Goal: Use online tool/utility: Utilize a website feature to perform a specific function

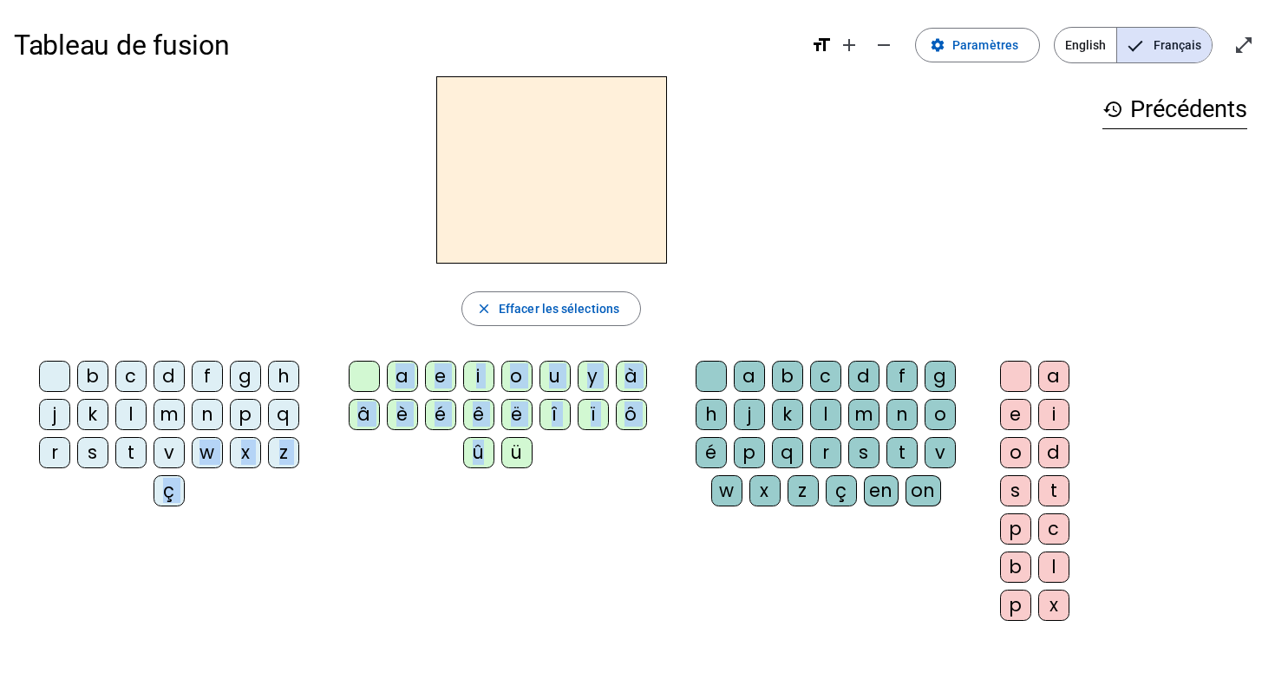
drag, startPoint x: 204, startPoint y: 454, endPoint x: 413, endPoint y: 544, distance: 227.7
click at [413, 544] on div "b c d f g h j k l m n p q r s t v w x z ç a e i o u y à â è é ê ë î ï ô û ü a b…" at bounding box center [551, 494] width 1075 height 281
click at [208, 452] on div "w" at bounding box center [207, 452] width 31 height 31
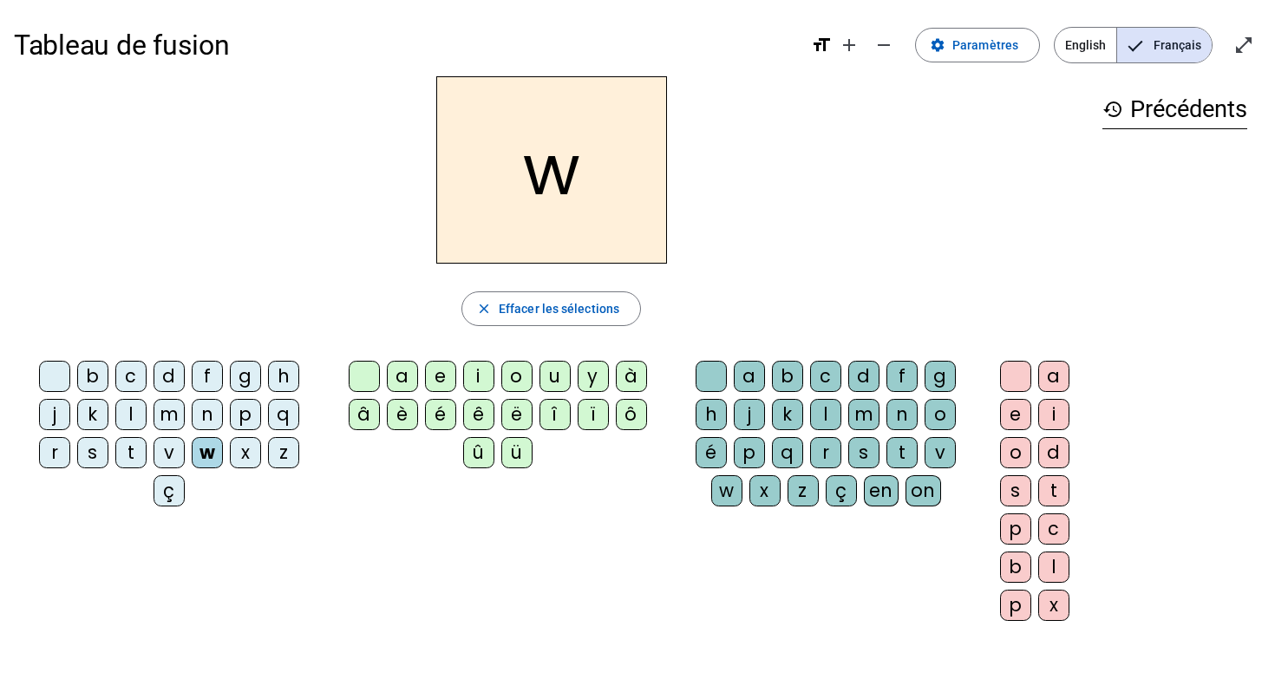
click at [400, 373] on div "a" at bounding box center [402, 376] width 31 height 31
click at [168, 452] on div "v" at bounding box center [169, 452] width 31 height 31
click at [245, 376] on div "g" at bounding box center [245, 376] width 31 height 31
click at [167, 374] on div "d" at bounding box center [169, 376] width 31 height 31
click at [437, 414] on div "é" at bounding box center [440, 414] width 31 height 31
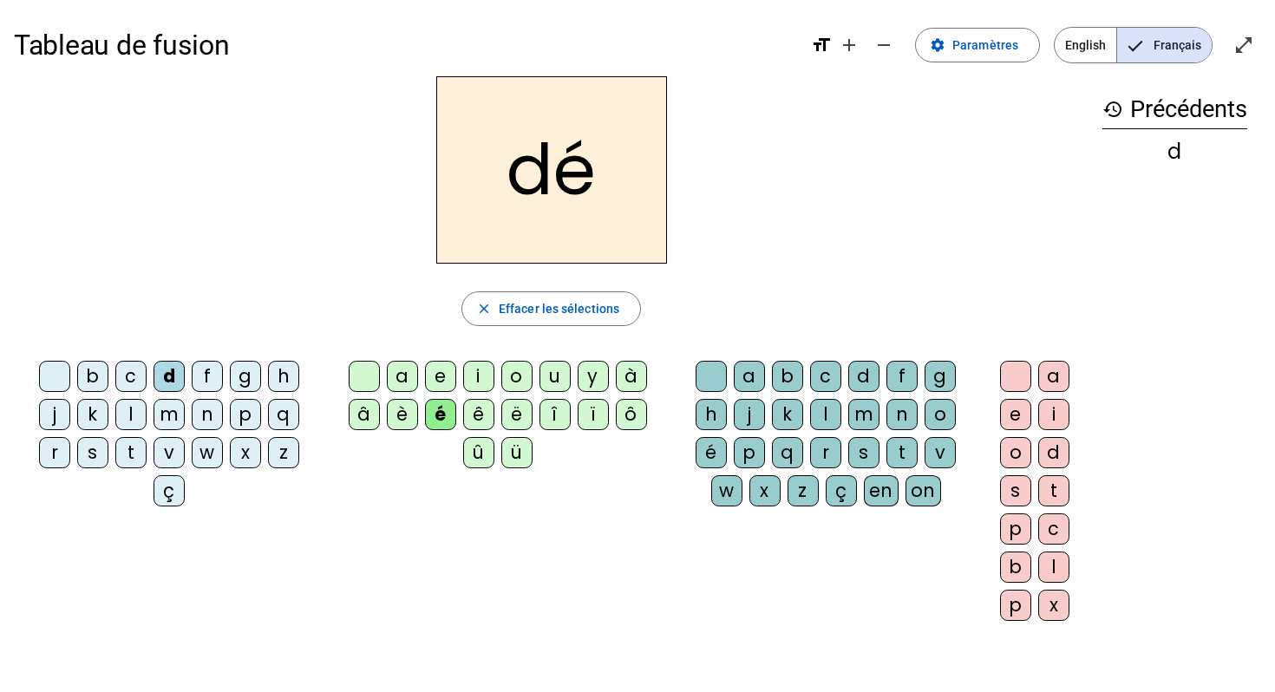
click at [746, 409] on div "j" at bounding box center [749, 414] width 31 height 31
click at [628, 378] on div "à" at bounding box center [631, 376] width 31 height 31
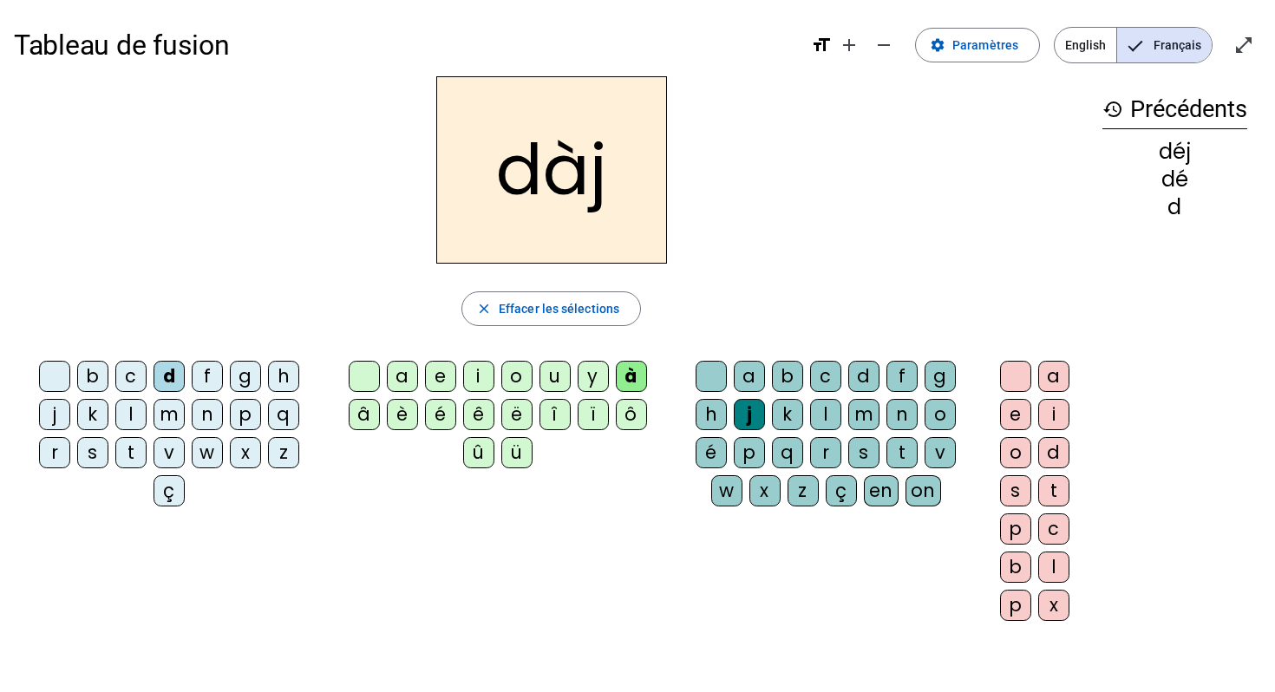
click at [162, 414] on div "m" at bounding box center [169, 414] width 31 height 31
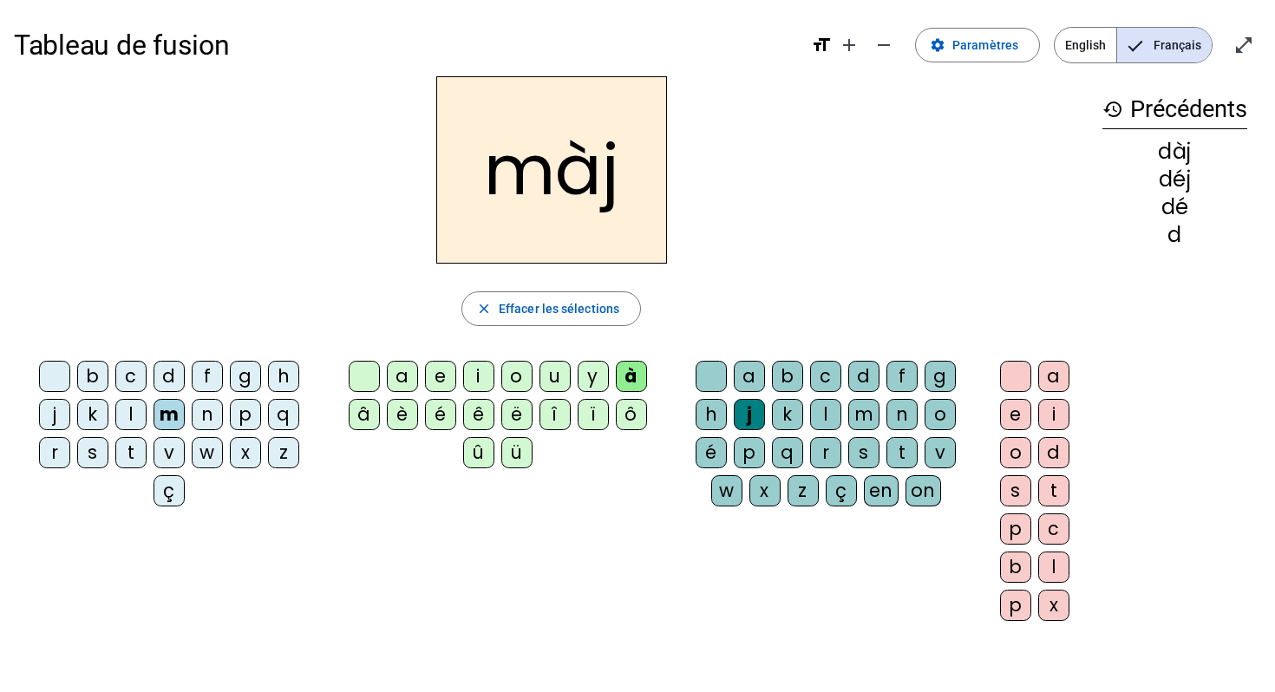
click at [401, 377] on div "a" at bounding box center [402, 376] width 31 height 31
click at [788, 376] on div "b" at bounding box center [787, 376] width 31 height 31
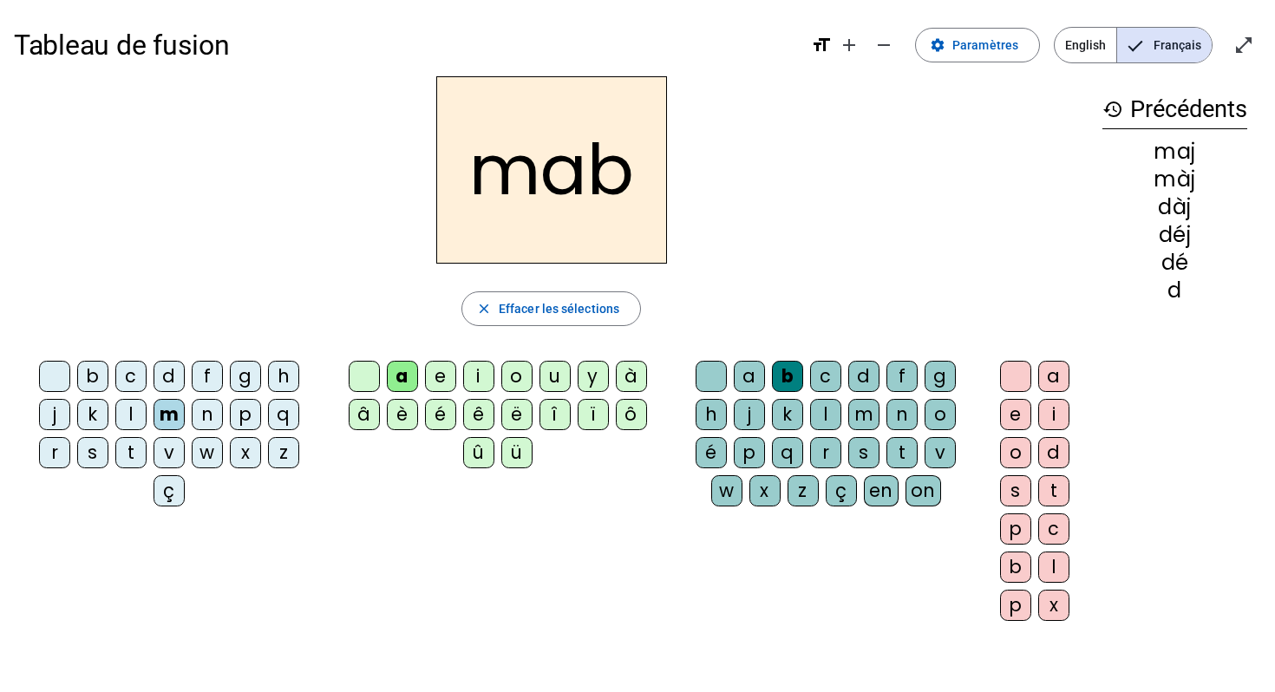
click at [1015, 411] on div "e" at bounding box center [1015, 414] width 31 height 31
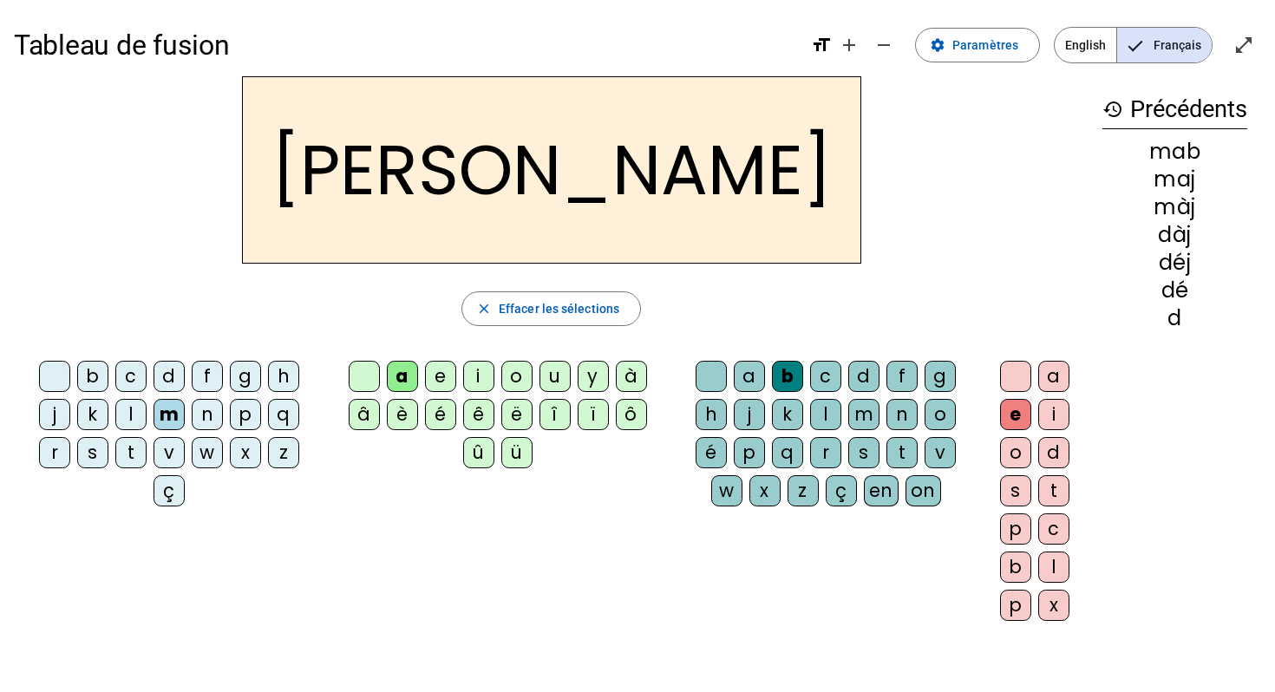
click at [91, 452] on div "s" at bounding box center [92, 452] width 31 height 31
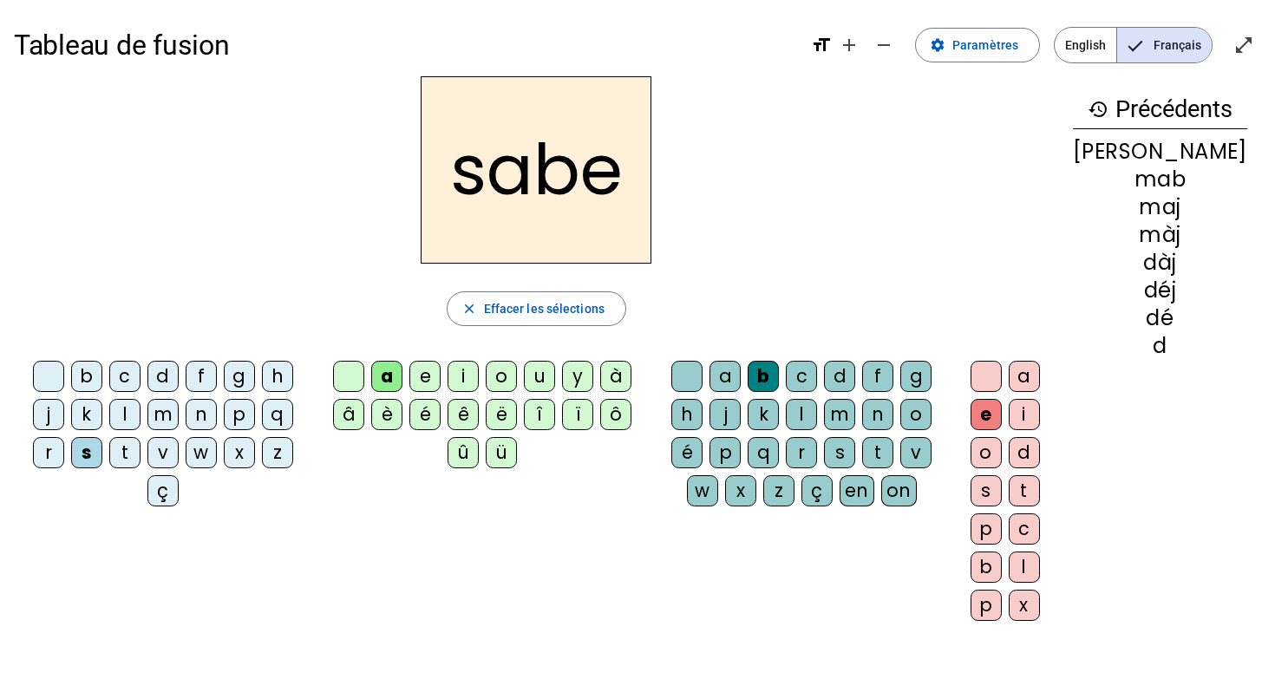
click at [400, 409] on div "è" at bounding box center [386, 414] width 31 height 31
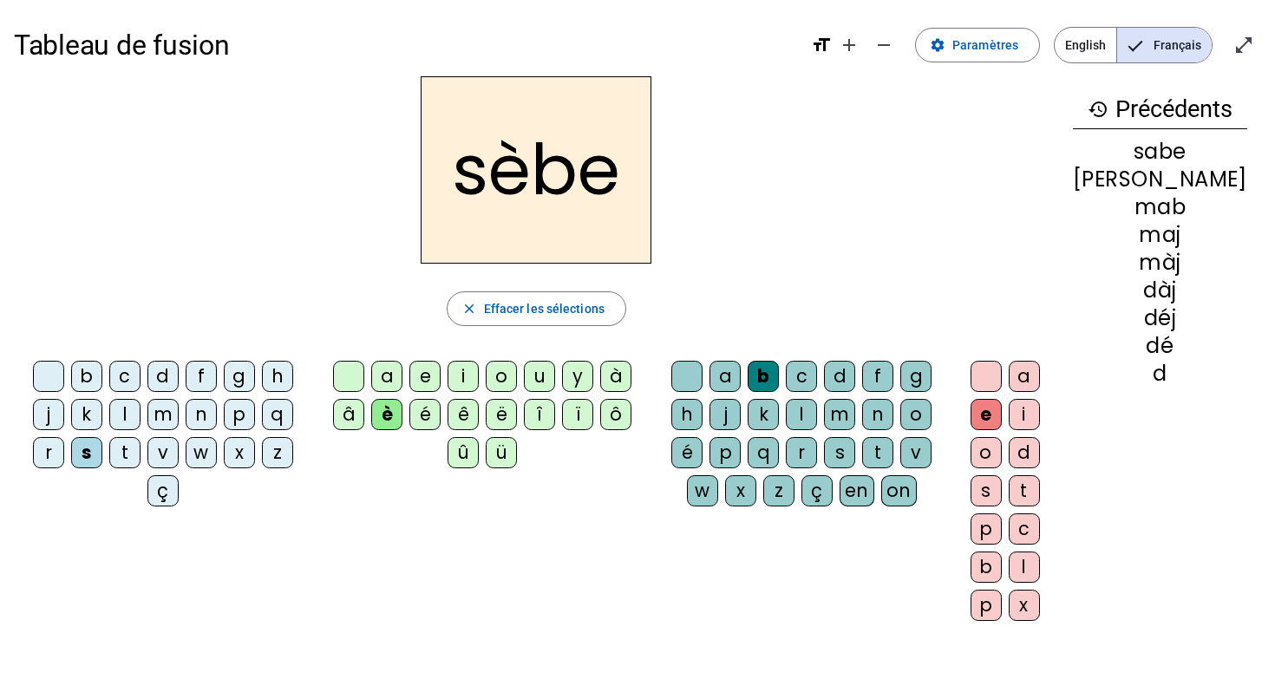
click at [893, 447] on div "t" at bounding box center [877, 452] width 31 height 31
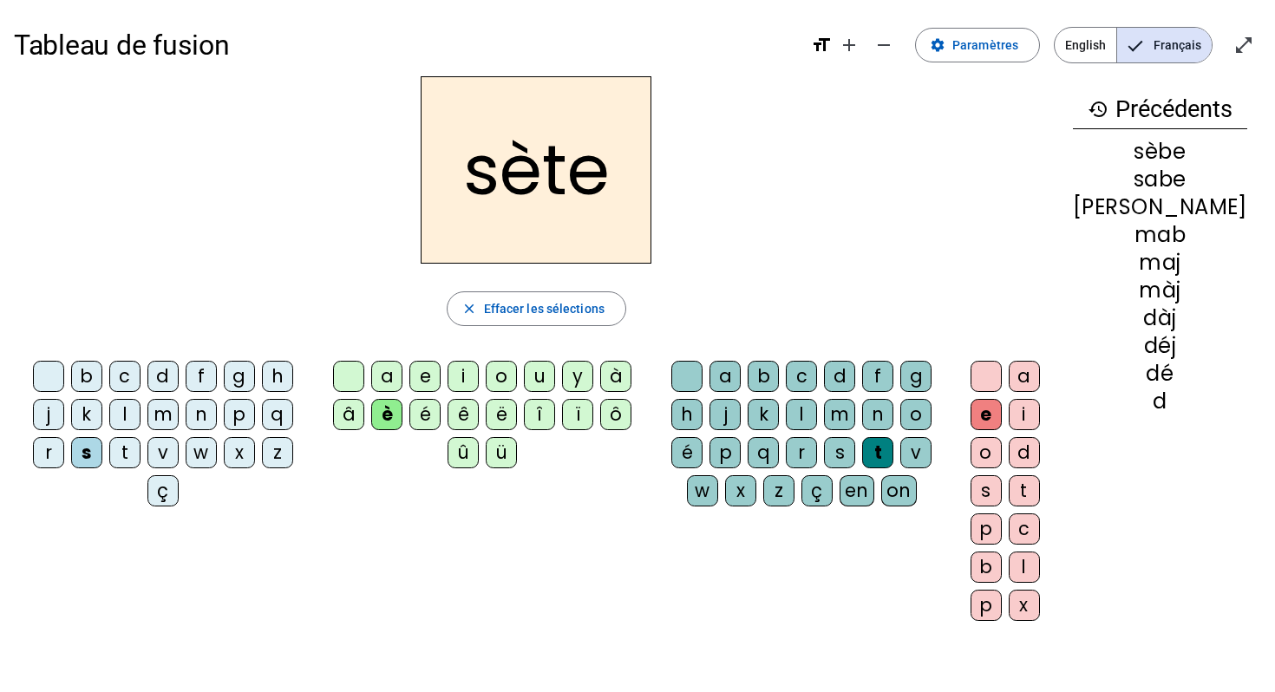
click at [1002, 533] on div "p" at bounding box center [986, 528] width 31 height 31
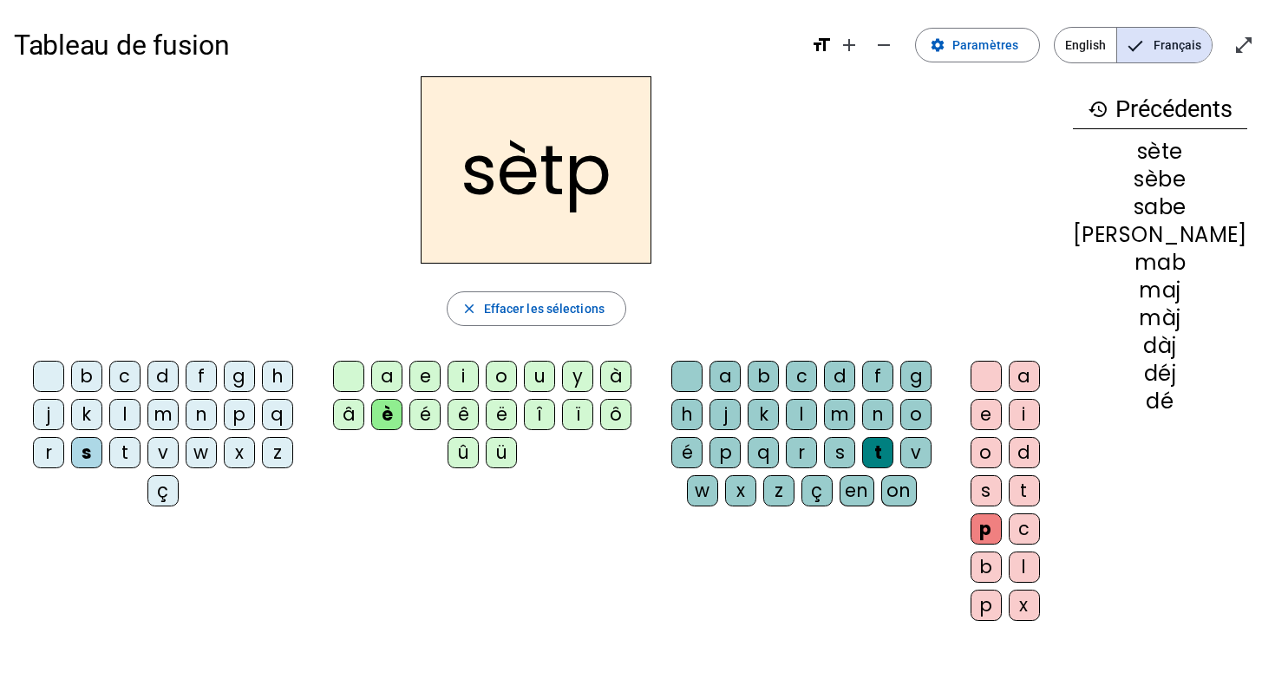
click at [166, 415] on div "m" at bounding box center [162, 414] width 31 height 31
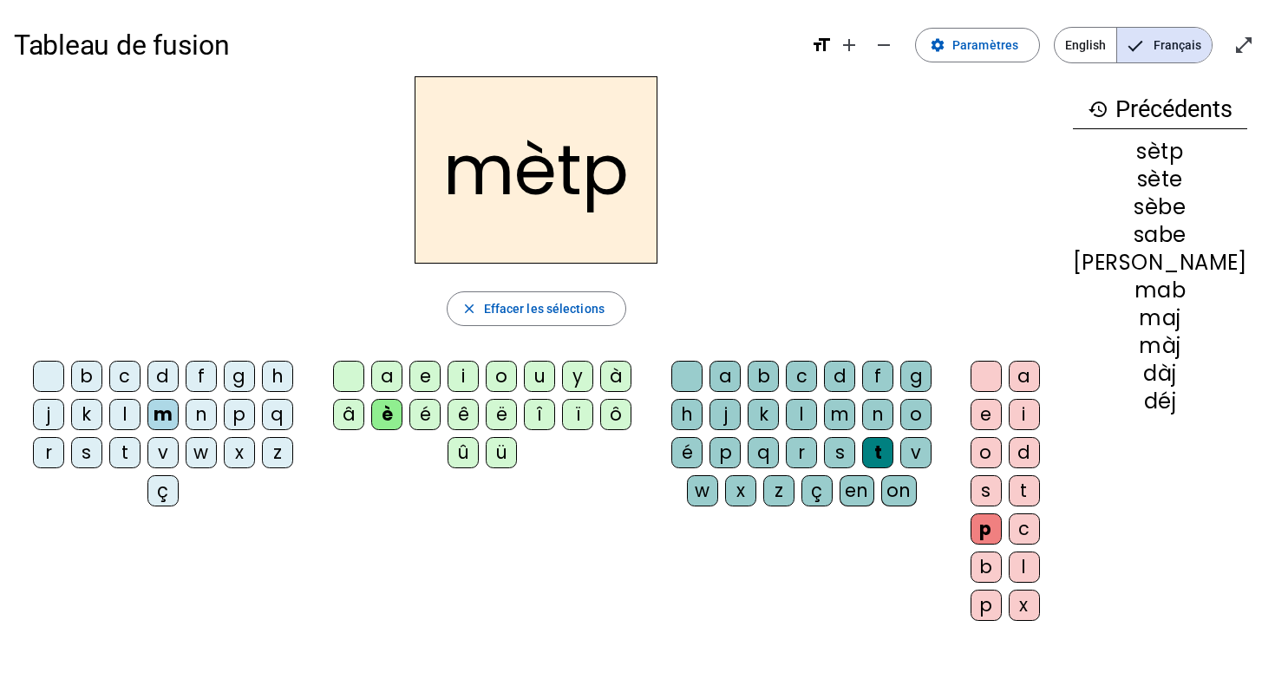
click at [361, 415] on div "â" at bounding box center [348, 414] width 31 height 31
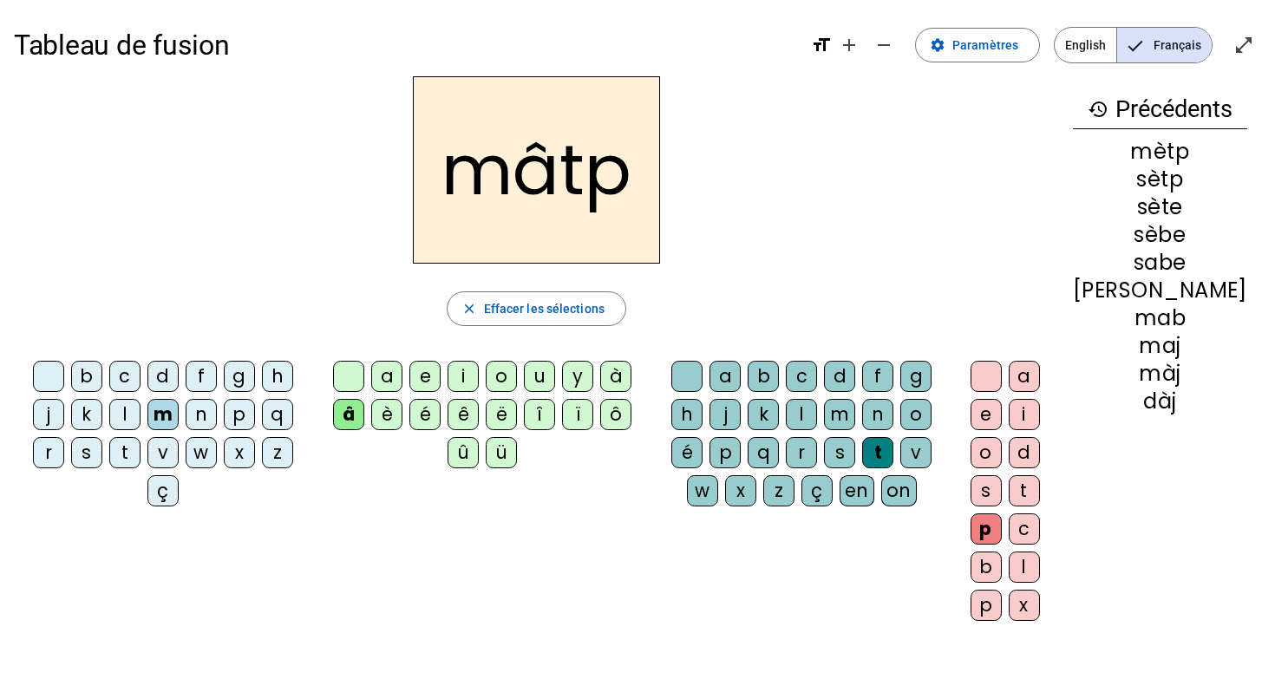
click at [779, 412] on div "k" at bounding box center [763, 414] width 31 height 31
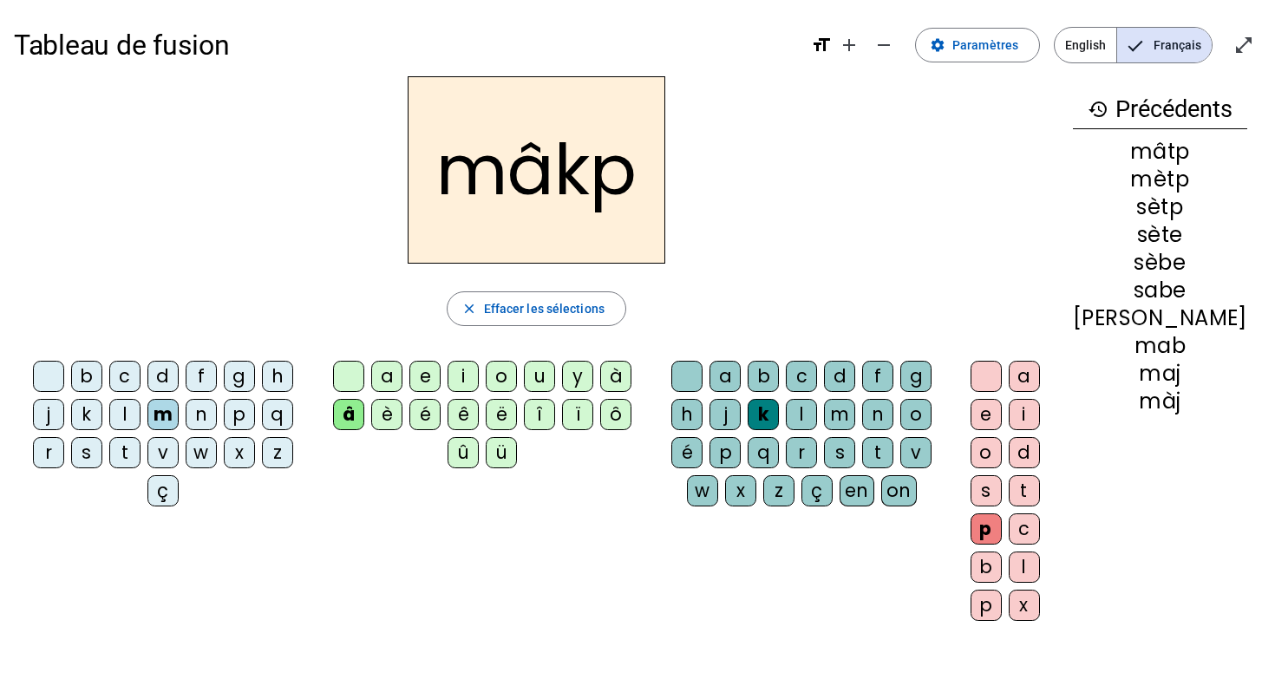
click at [1002, 456] on div "o" at bounding box center [986, 452] width 31 height 31
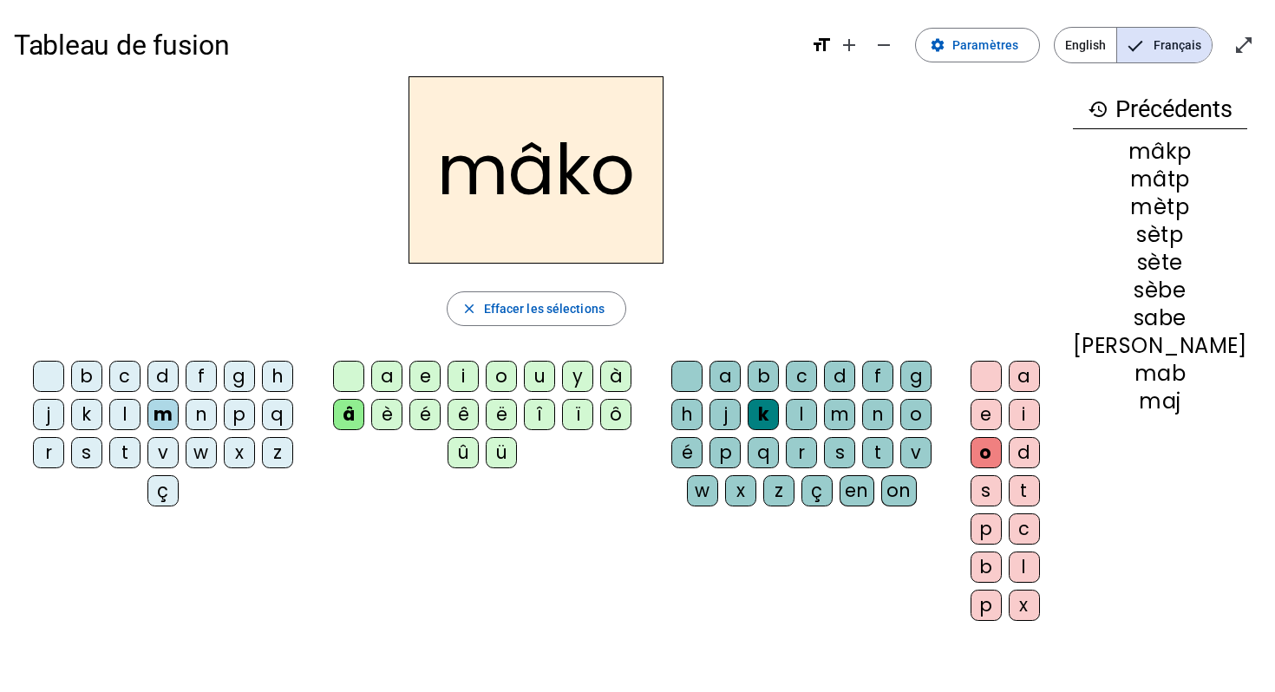
click at [128, 410] on div "l" at bounding box center [124, 414] width 31 height 31
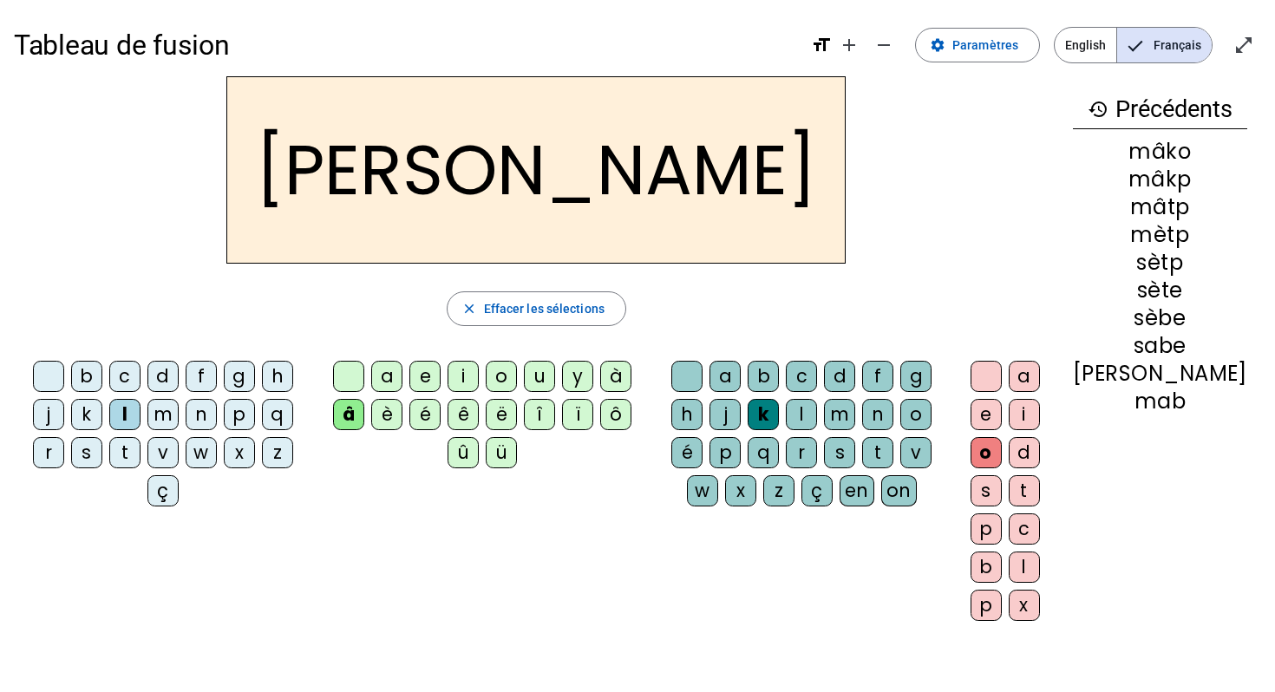
click at [401, 412] on div "è" at bounding box center [386, 414] width 31 height 31
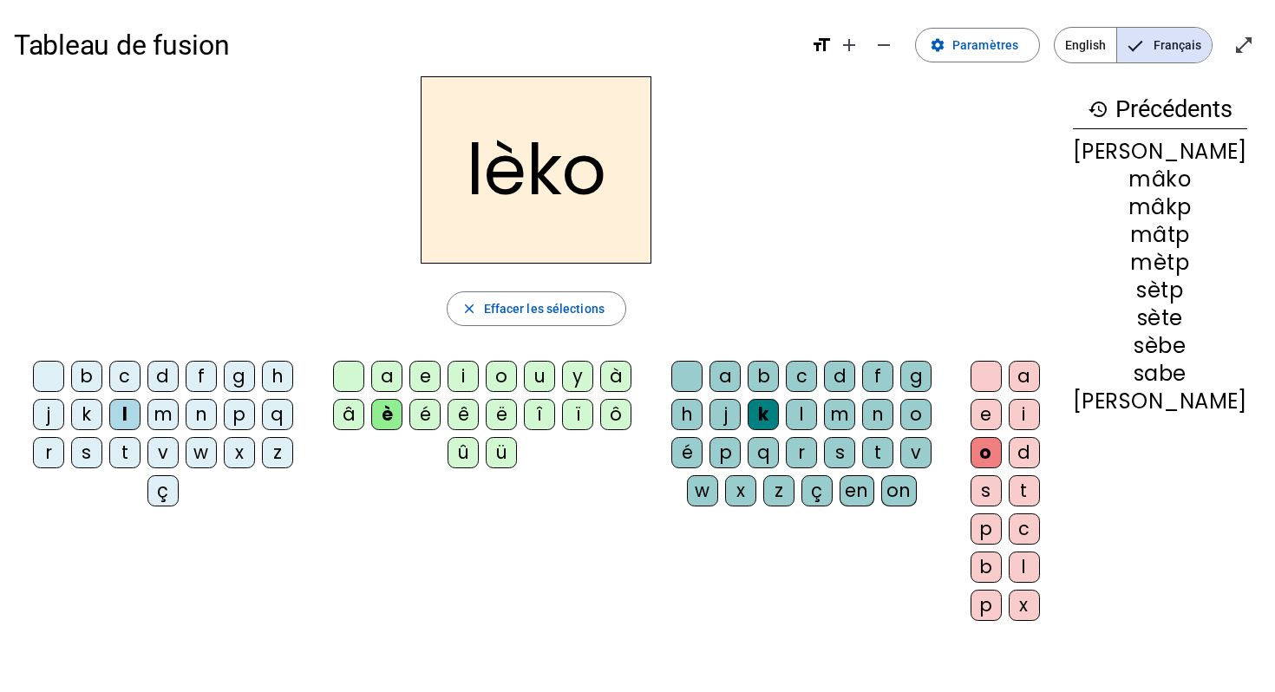
click at [741, 454] on div "p" at bounding box center [724, 452] width 31 height 31
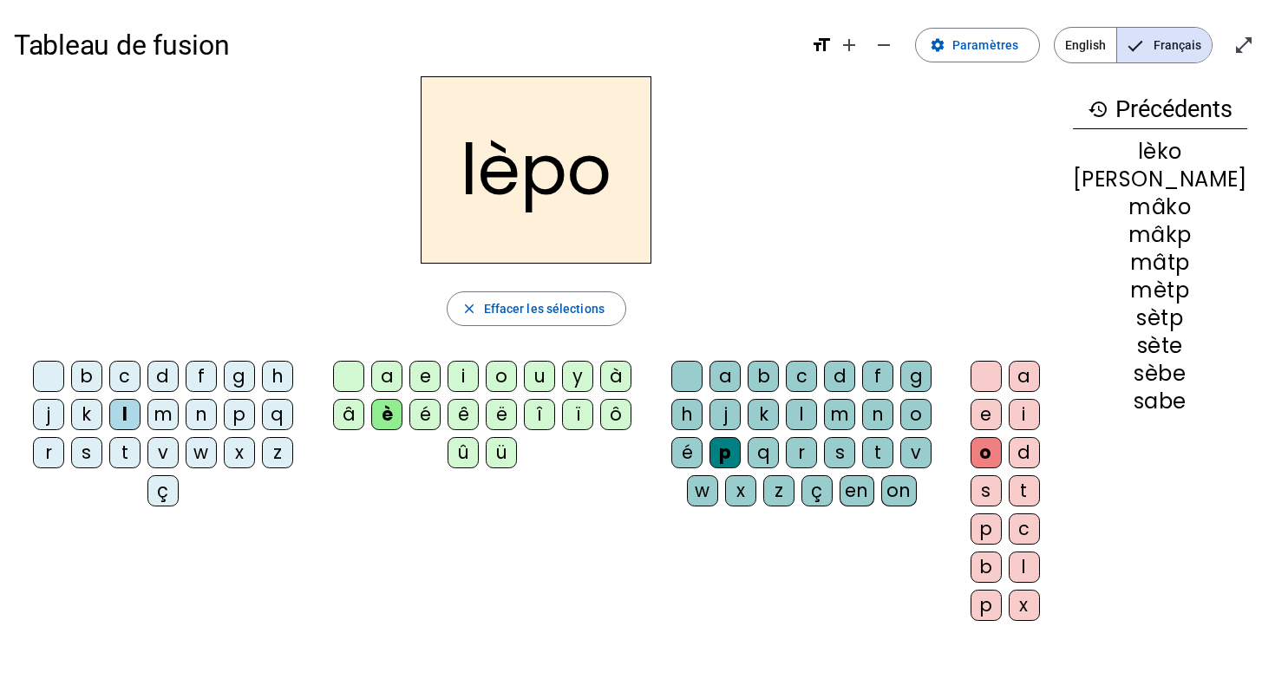
click at [1040, 371] on div "a" at bounding box center [1024, 376] width 31 height 31
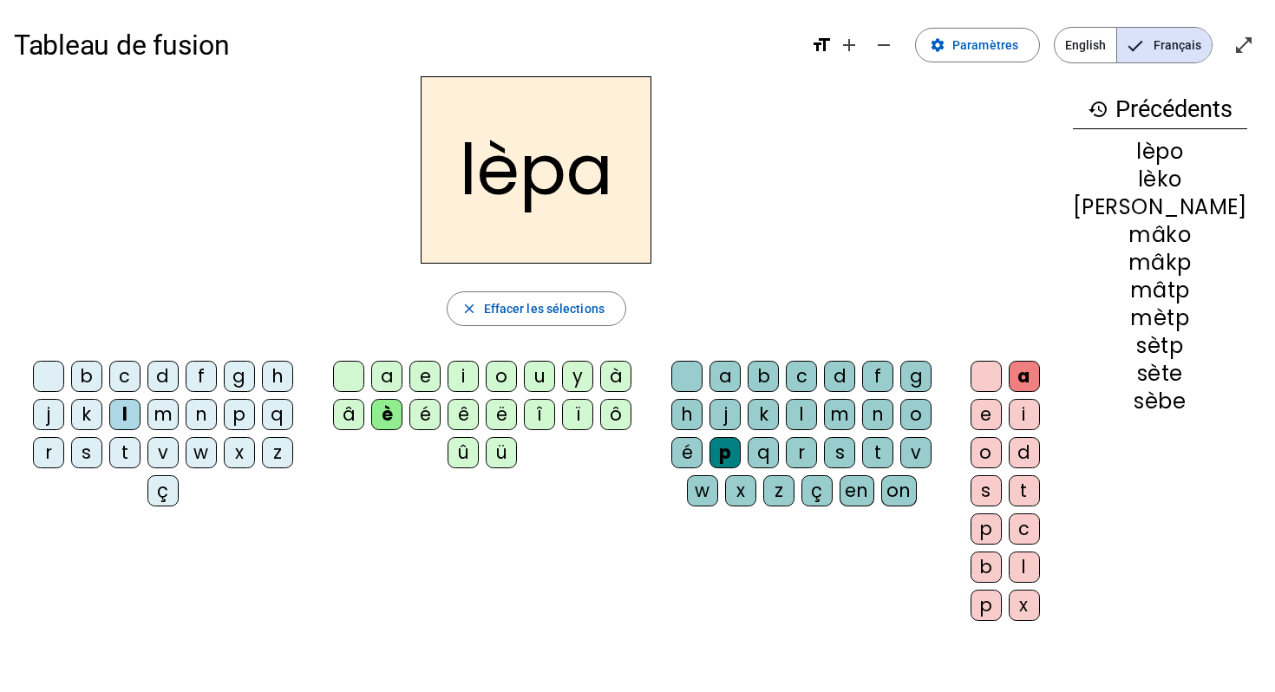
click at [242, 417] on div "p" at bounding box center [239, 414] width 31 height 31
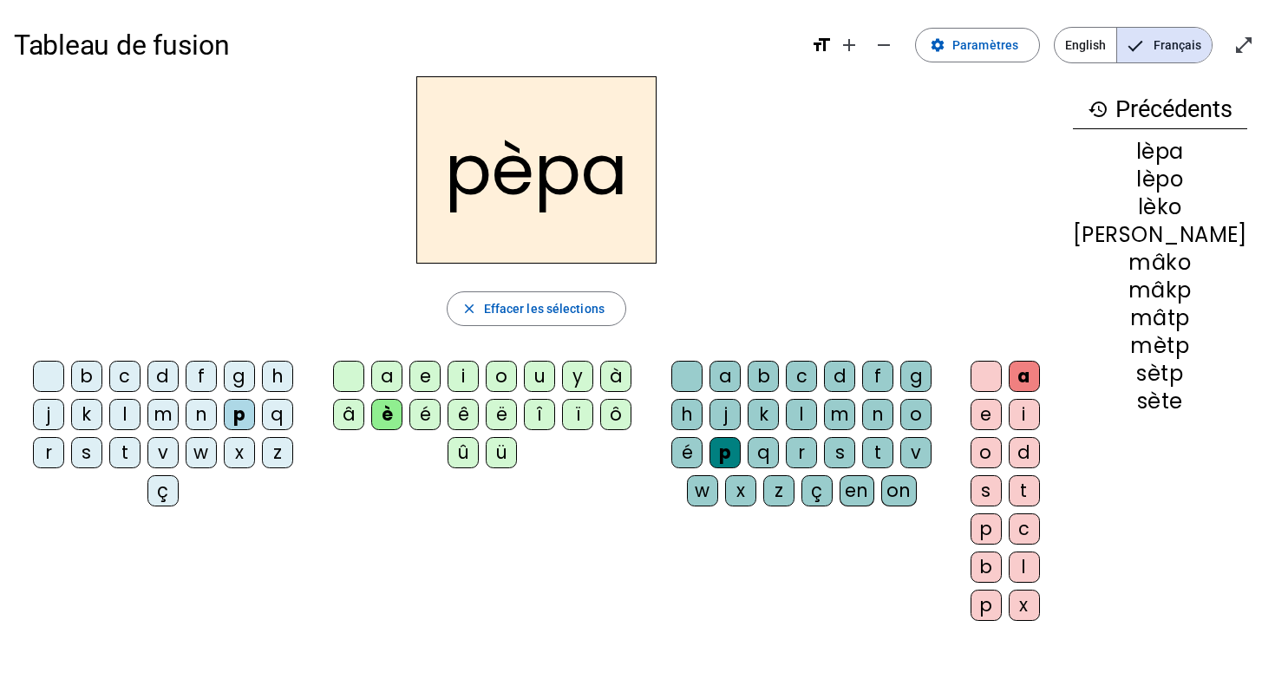
click at [436, 412] on div "é" at bounding box center [424, 414] width 31 height 31
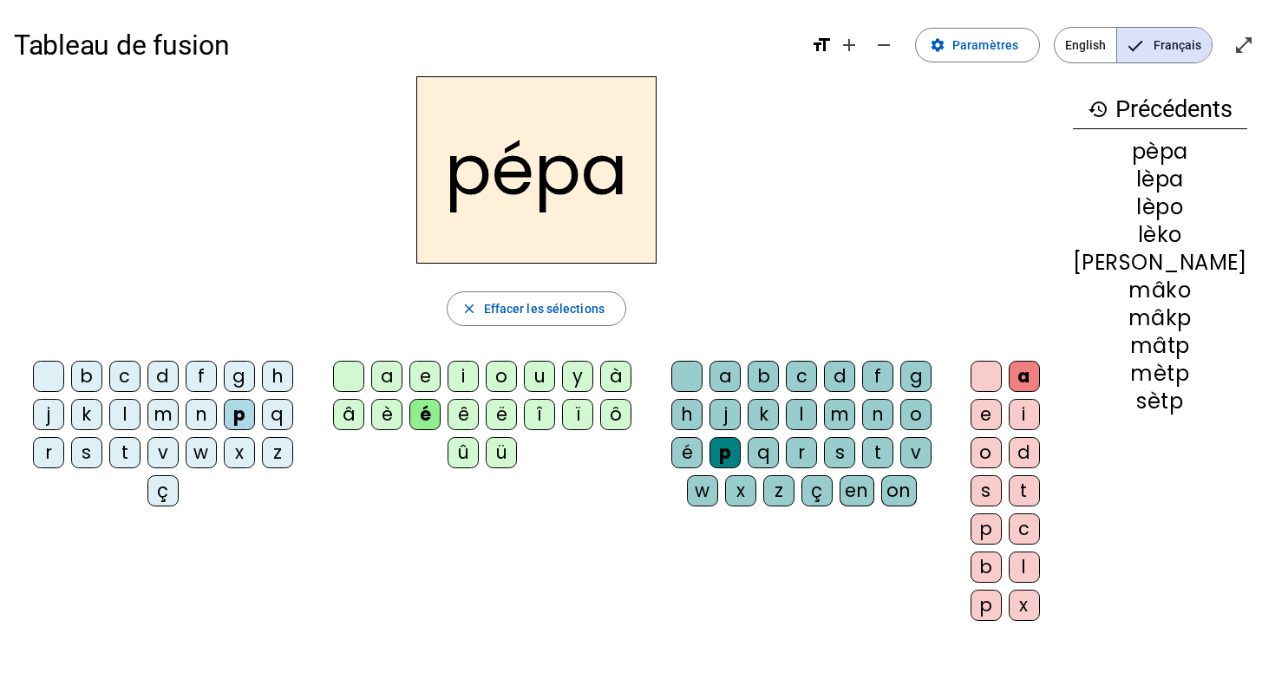
click at [244, 375] on div "g" at bounding box center [239, 376] width 31 height 31
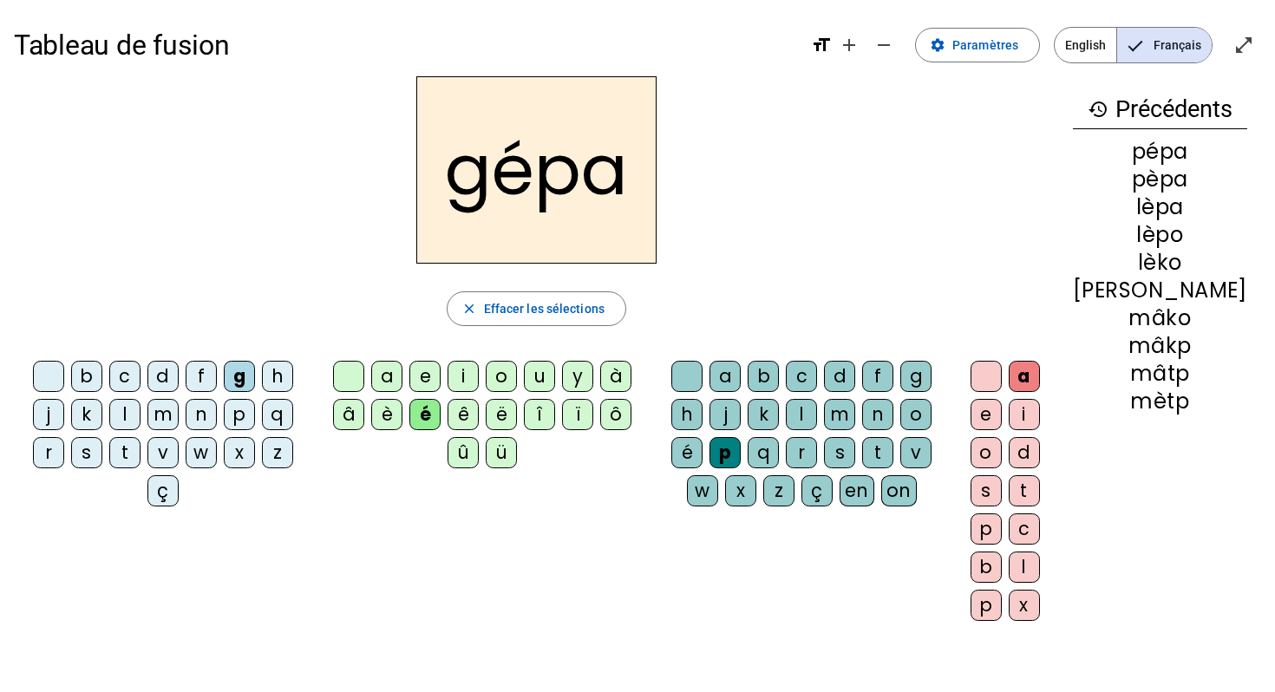
click at [436, 411] on div "é" at bounding box center [424, 414] width 31 height 31
click at [817, 450] on div "r" at bounding box center [801, 452] width 31 height 31
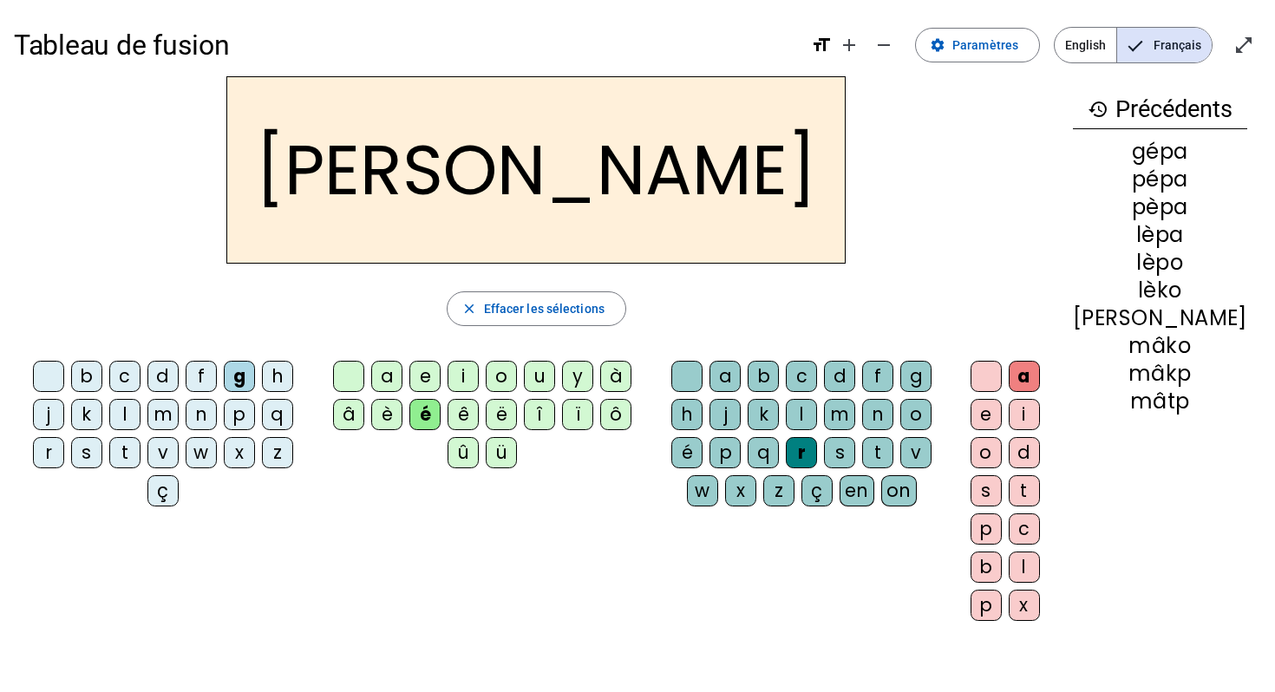
click at [1040, 409] on div "i" at bounding box center [1024, 414] width 31 height 31
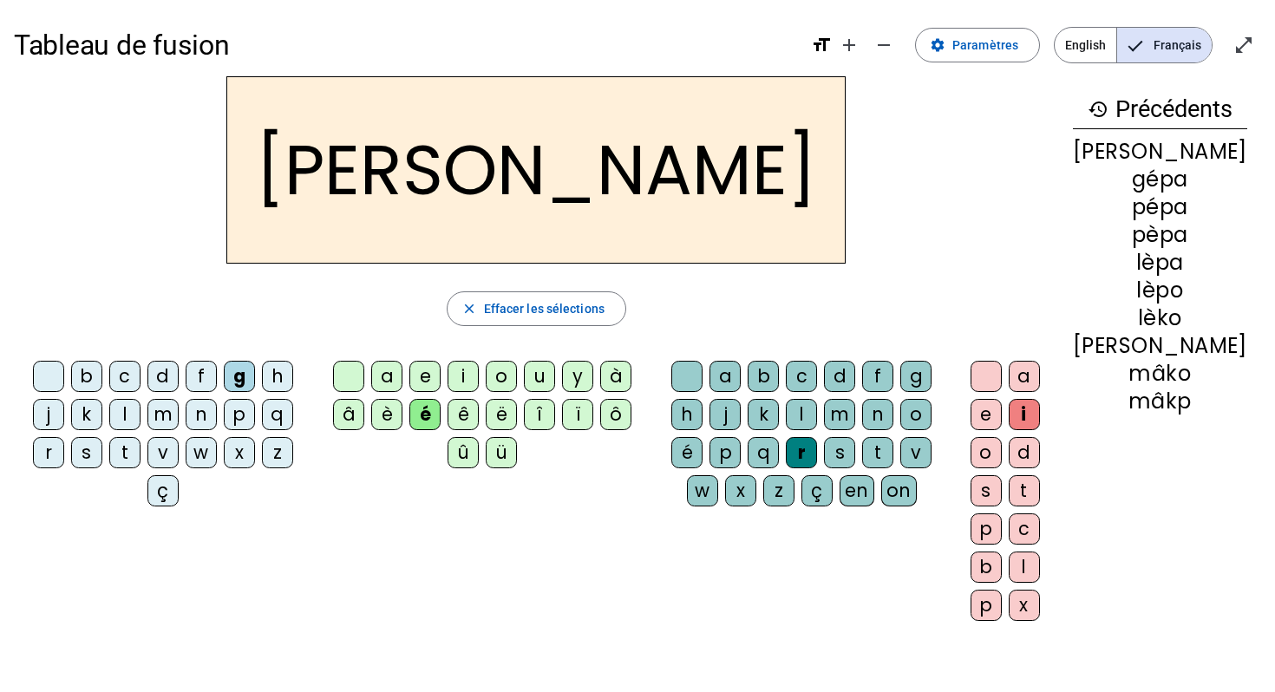
click at [199, 377] on div "f" at bounding box center [201, 376] width 31 height 31
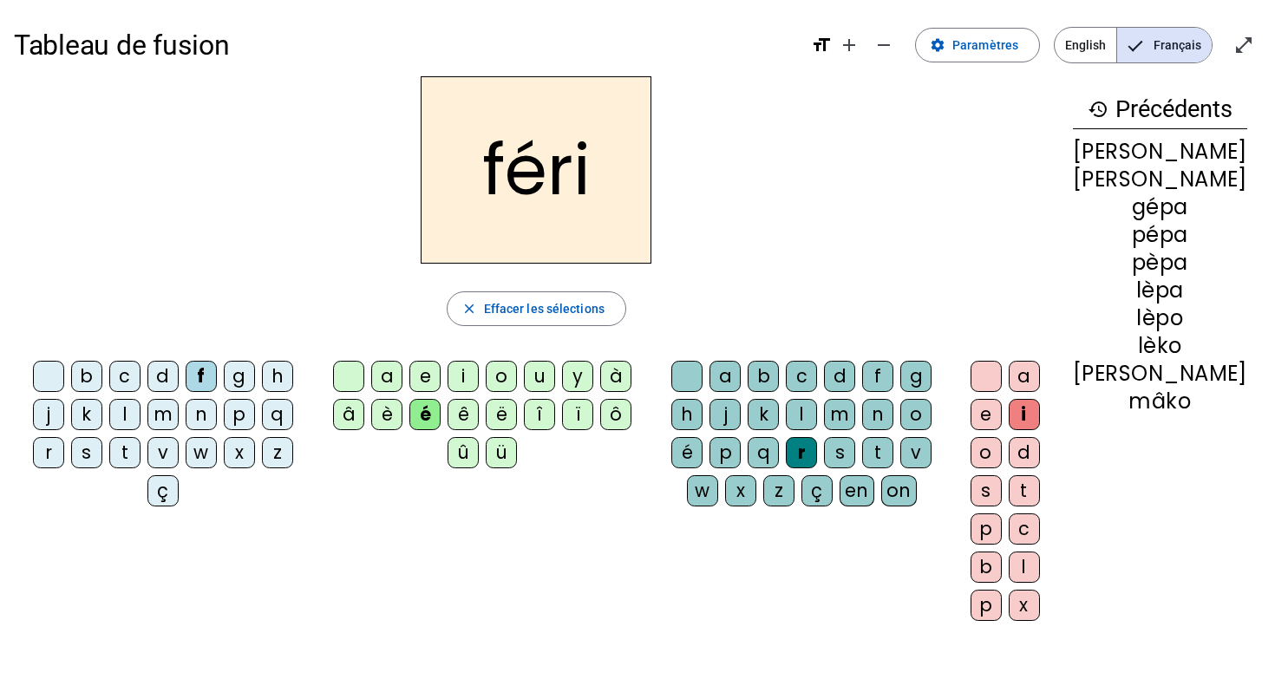
click at [479, 377] on div "i" at bounding box center [463, 376] width 31 height 31
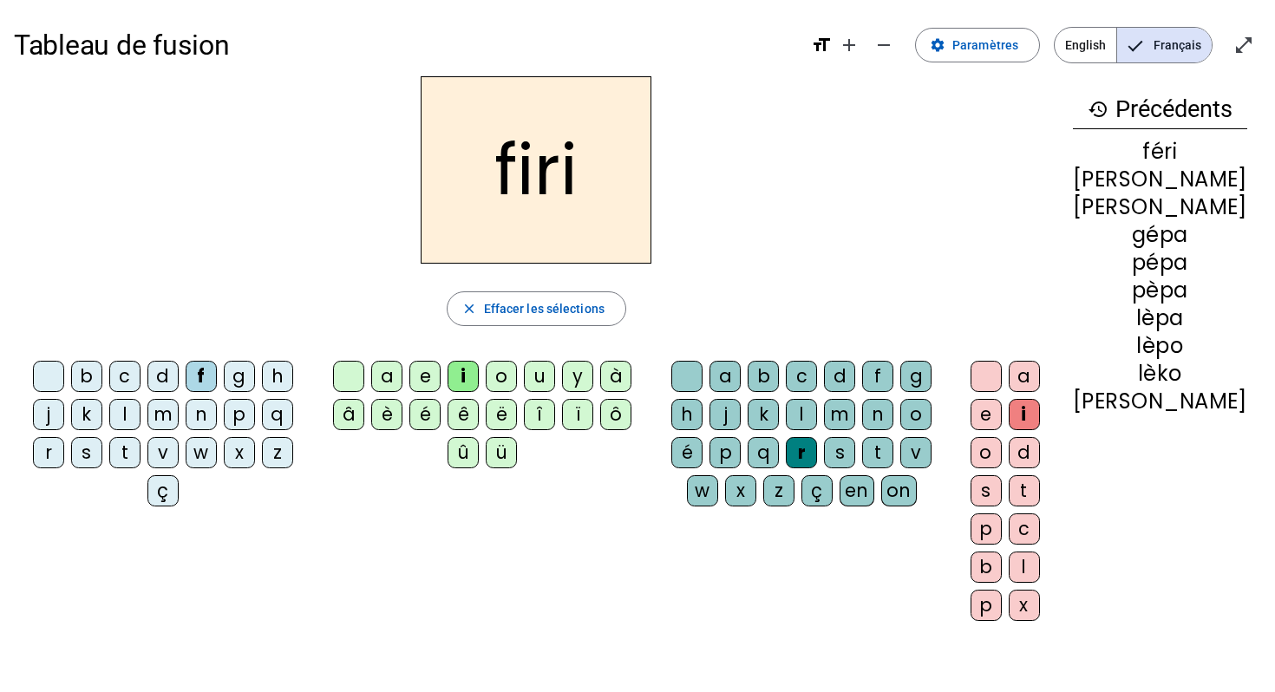
click at [874, 492] on div "en" at bounding box center [857, 490] width 35 height 31
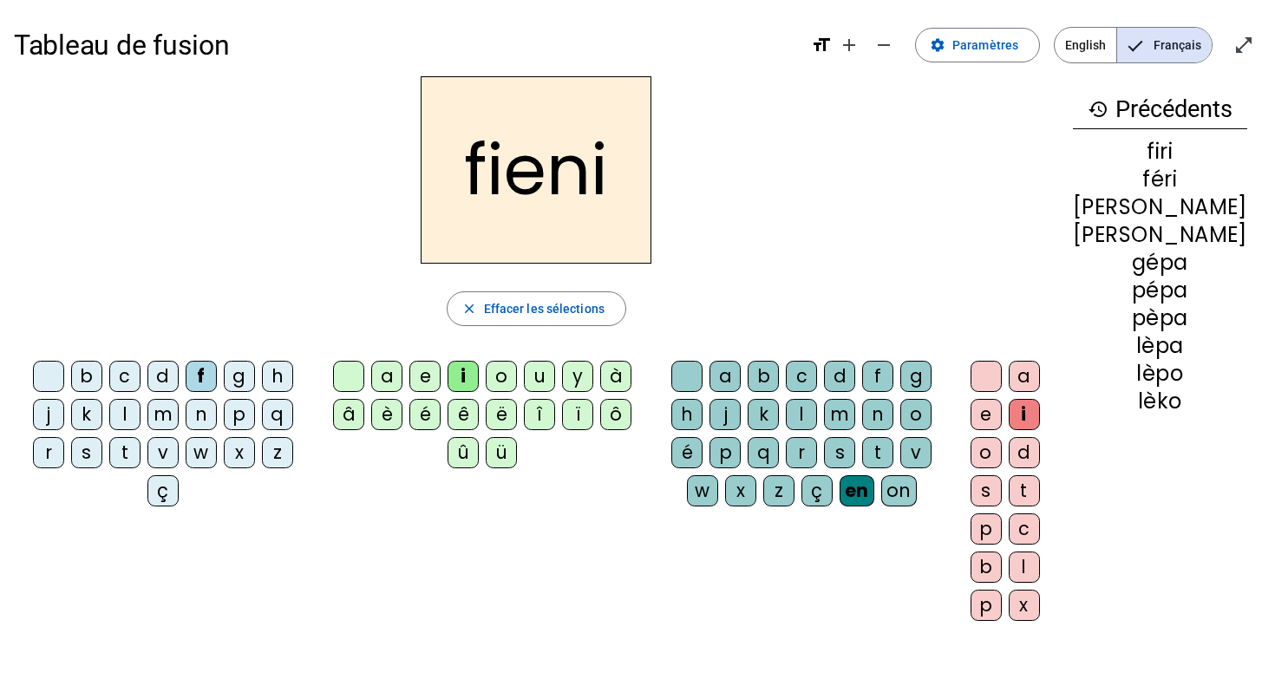
click at [1040, 453] on div "d" at bounding box center [1024, 452] width 31 height 31
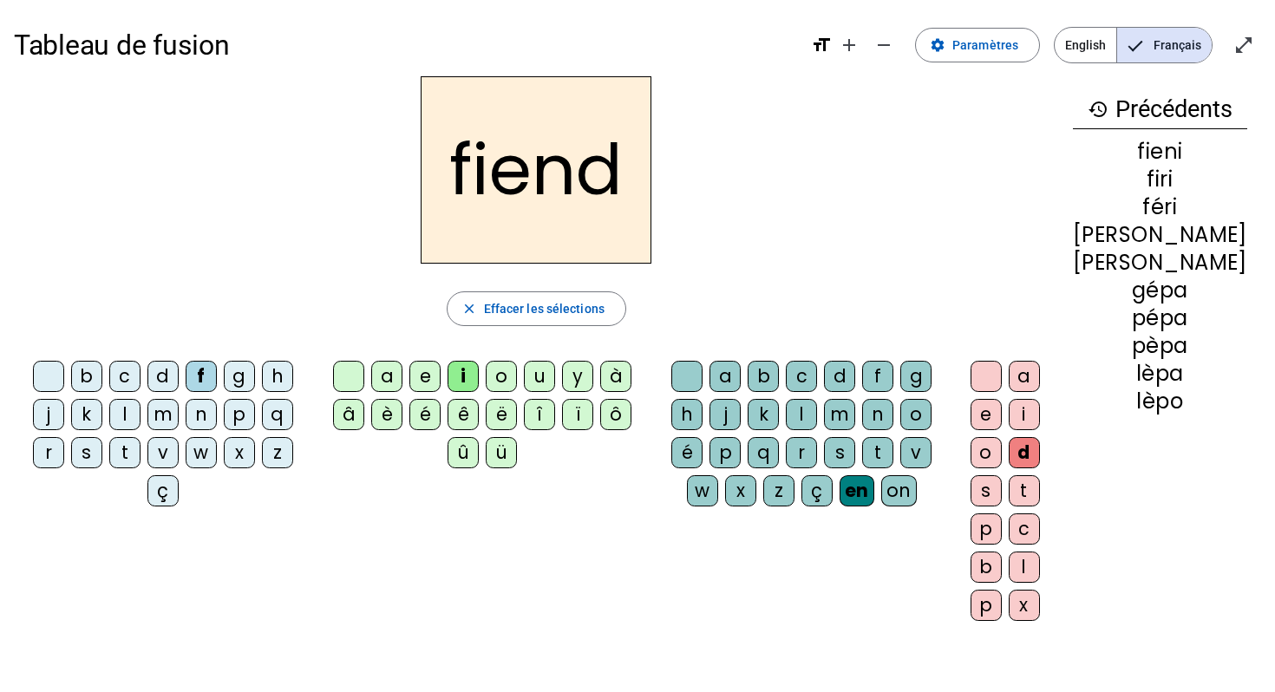
click at [283, 415] on div "q" at bounding box center [277, 414] width 31 height 31
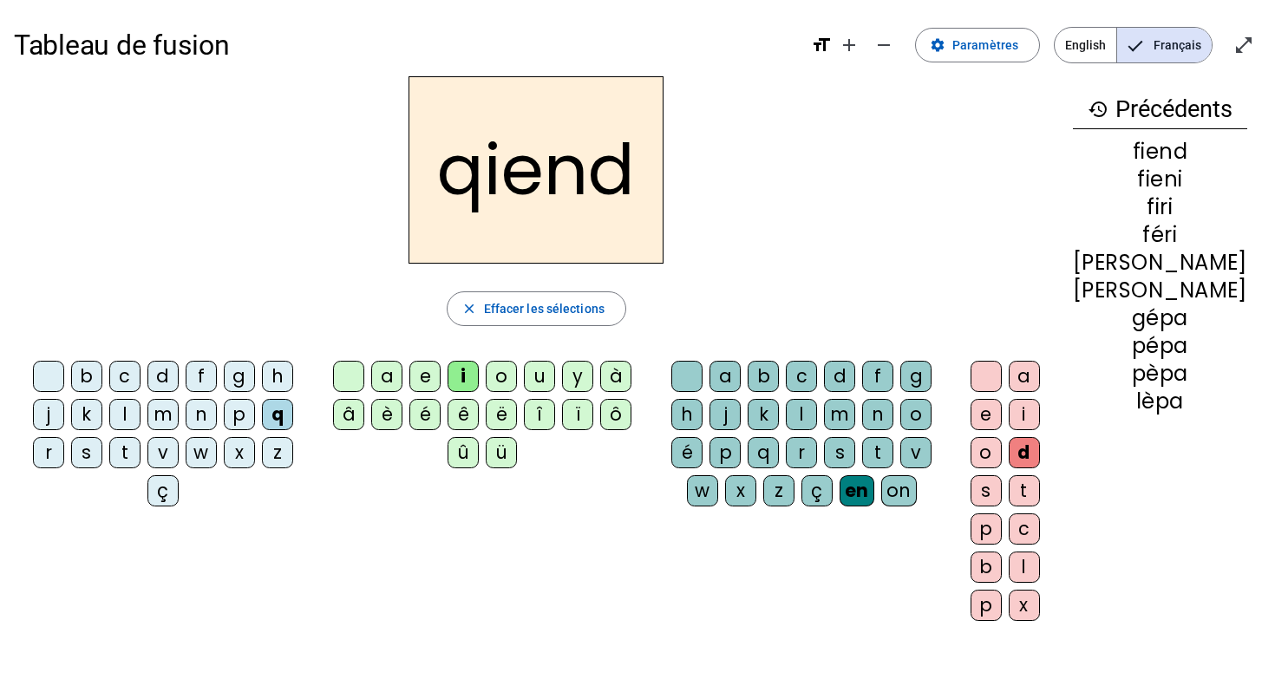
click at [552, 372] on div "u" at bounding box center [539, 376] width 31 height 31
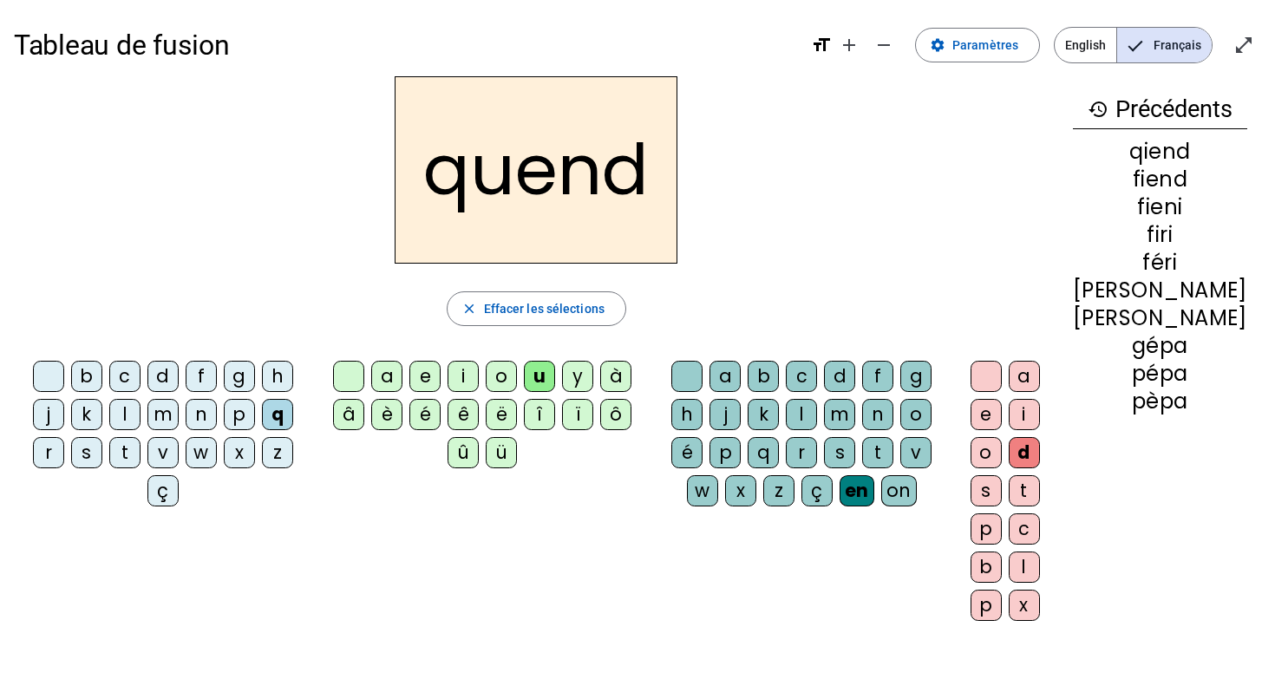
click at [741, 374] on div "a" at bounding box center [724, 376] width 31 height 31
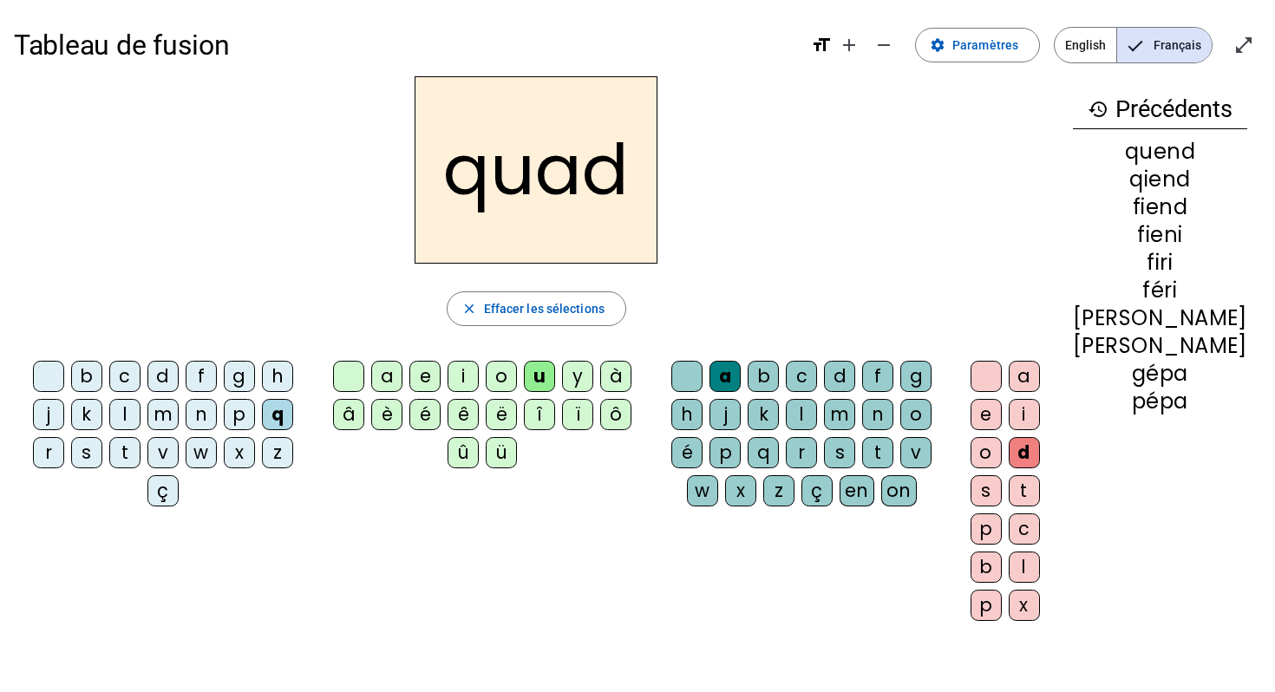
click at [874, 493] on div "en" at bounding box center [857, 490] width 35 height 31
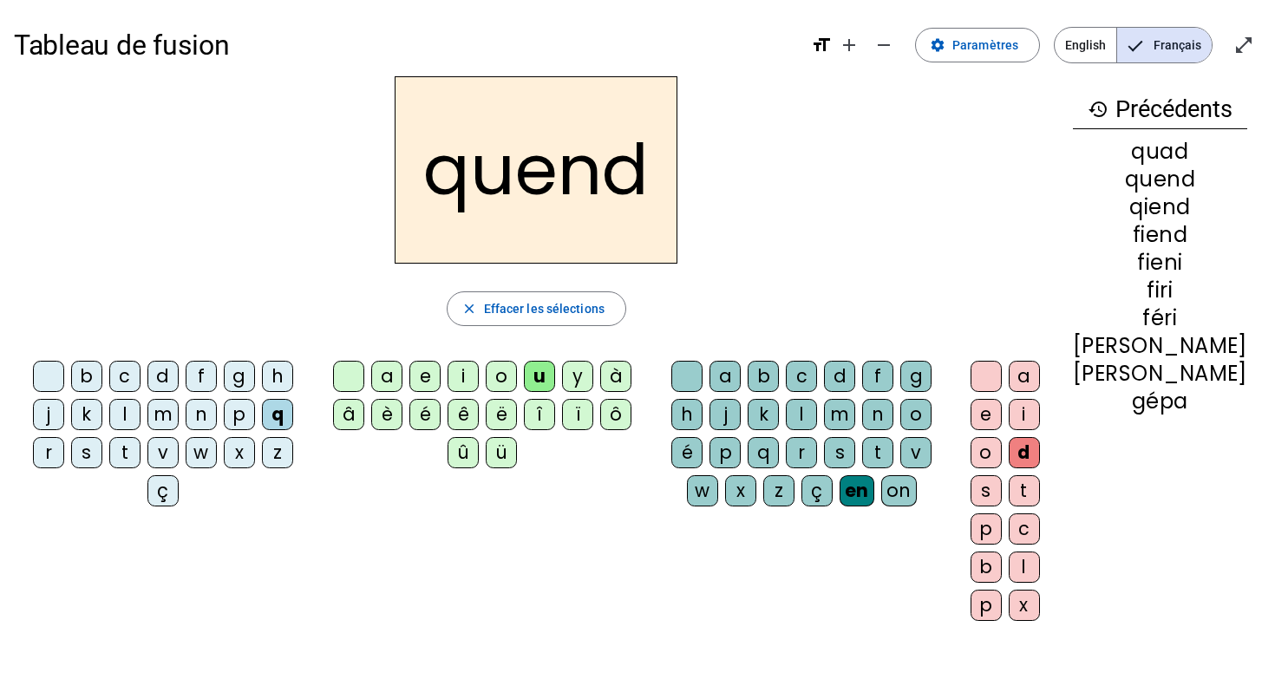
click at [1040, 456] on div "d" at bounding box center [1024, 452] width 31 height 31
click at [585, 314] on span "Effacer les sélections" at bounding box center [544, 308] width 121 height 21
